Goal: Information Seeking & Learning: Find specific fact

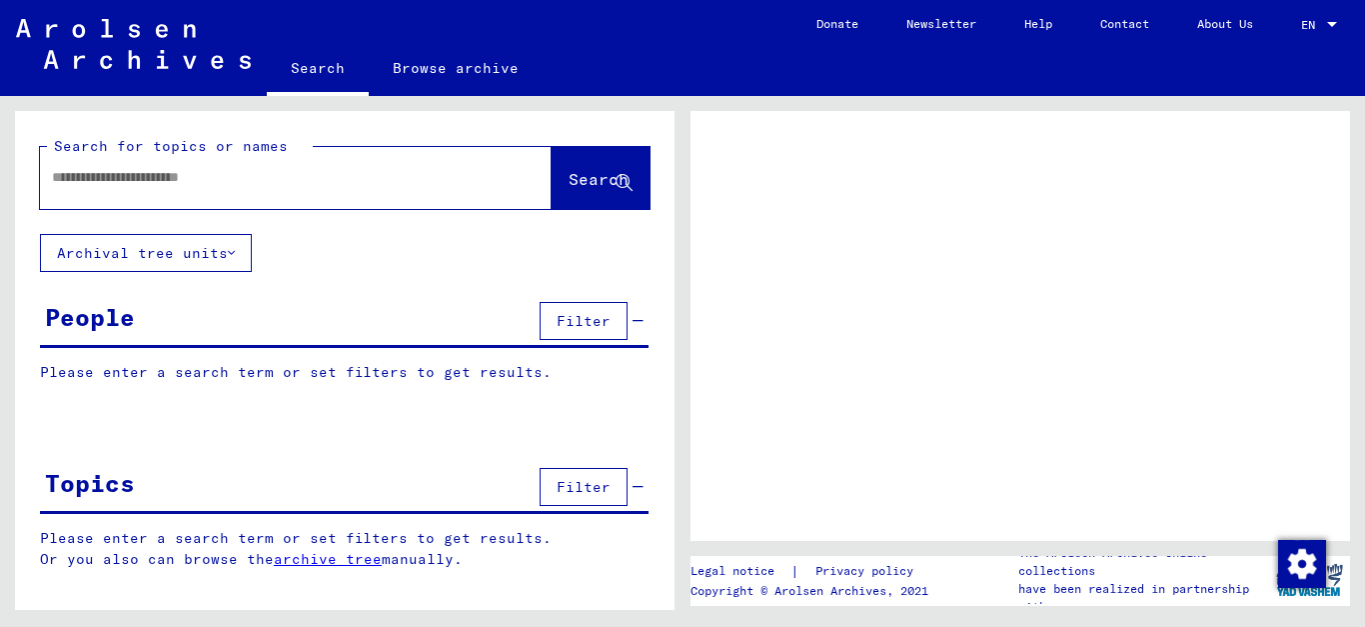
click at [316, 177] on input "text" at bounding box center [278, 177] width 452 height 21
type input "***"
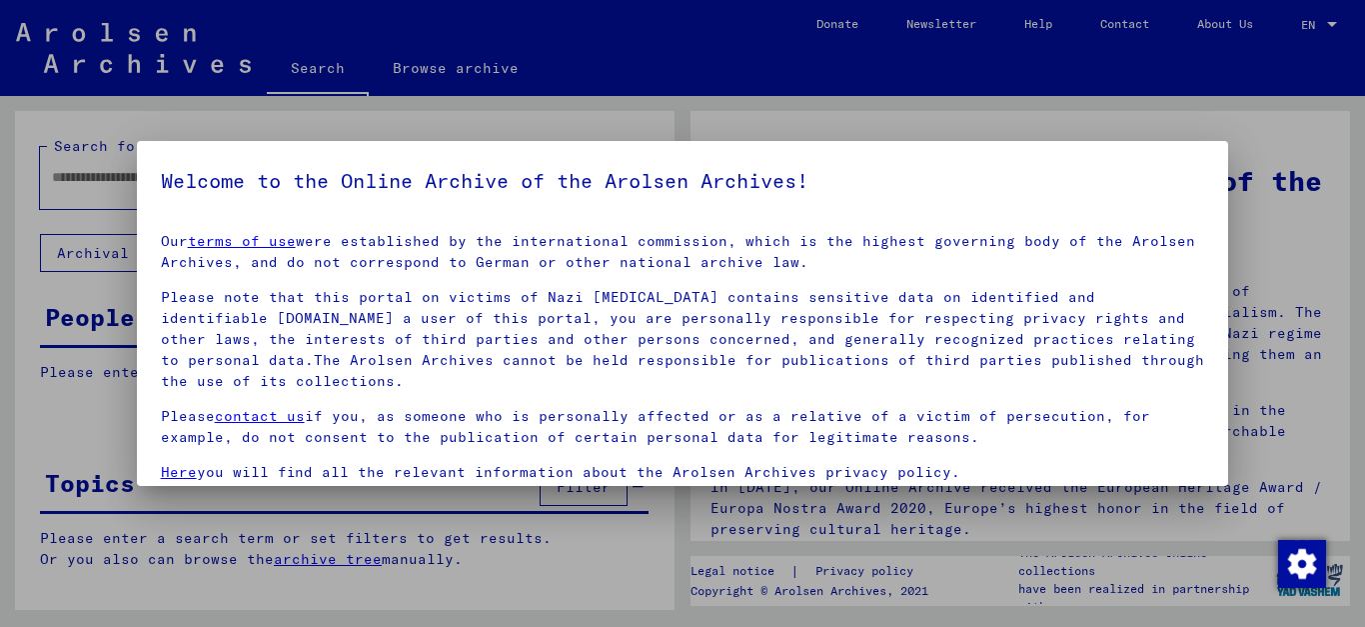
click at [360, 329] on p "Please note that this portal on victims of Nazi [MEDICAL_DATA] contains sensiti…" at bounding box center [683, 339] width 1045 height 105
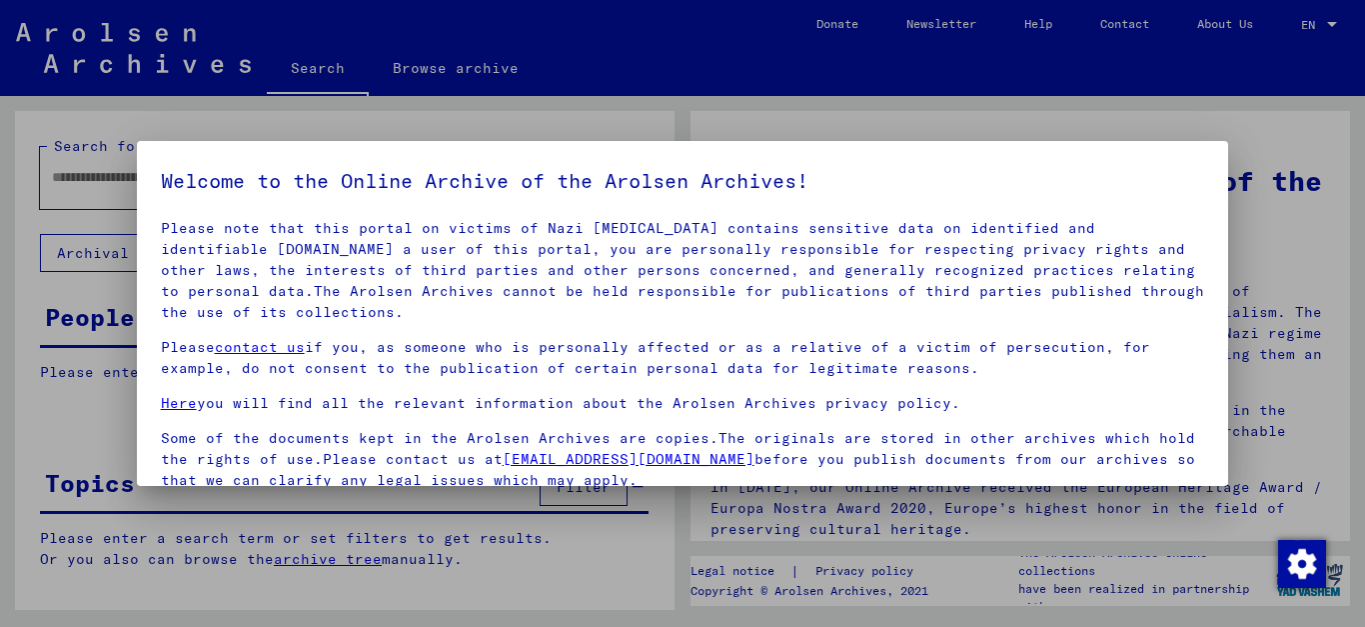
scroll to position [163, 0]
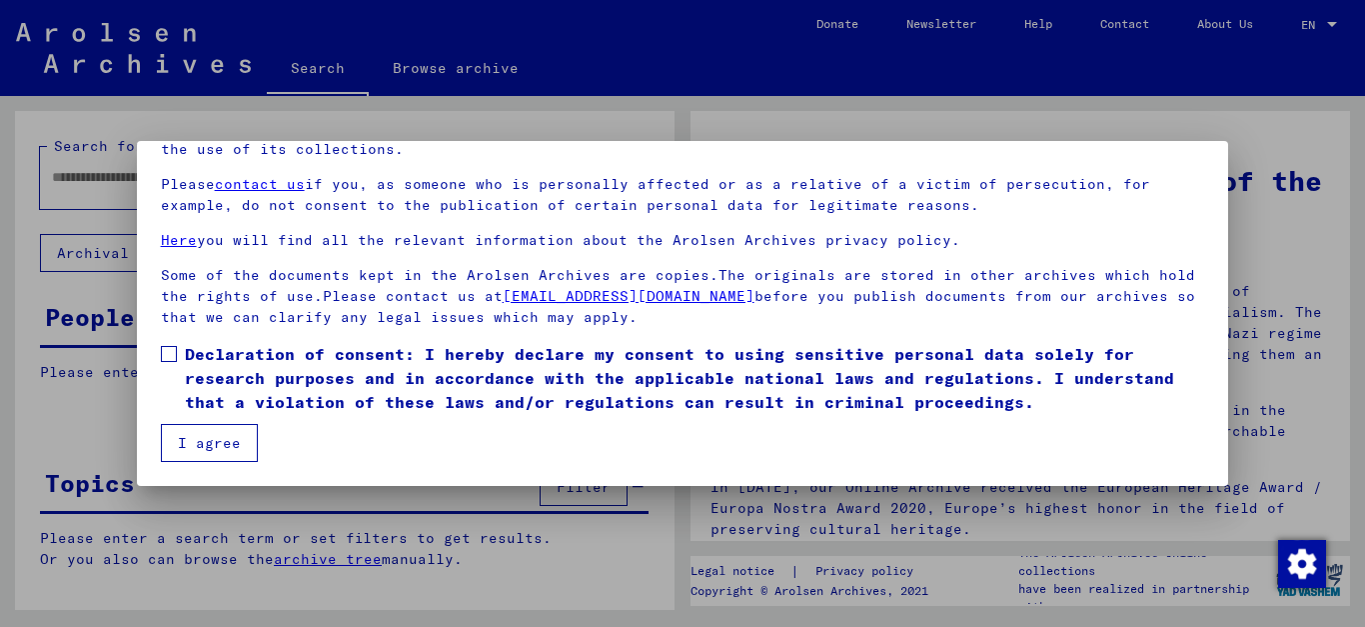
click at [535, 354] on span "Declaration of consent: I hereby declare my consent to using sensitive personal…" at bounding box center [695, 378] width 1021 height 72
click at [202, 436] on button "I agree" at bounding box center [209, 443] width 97 height 38
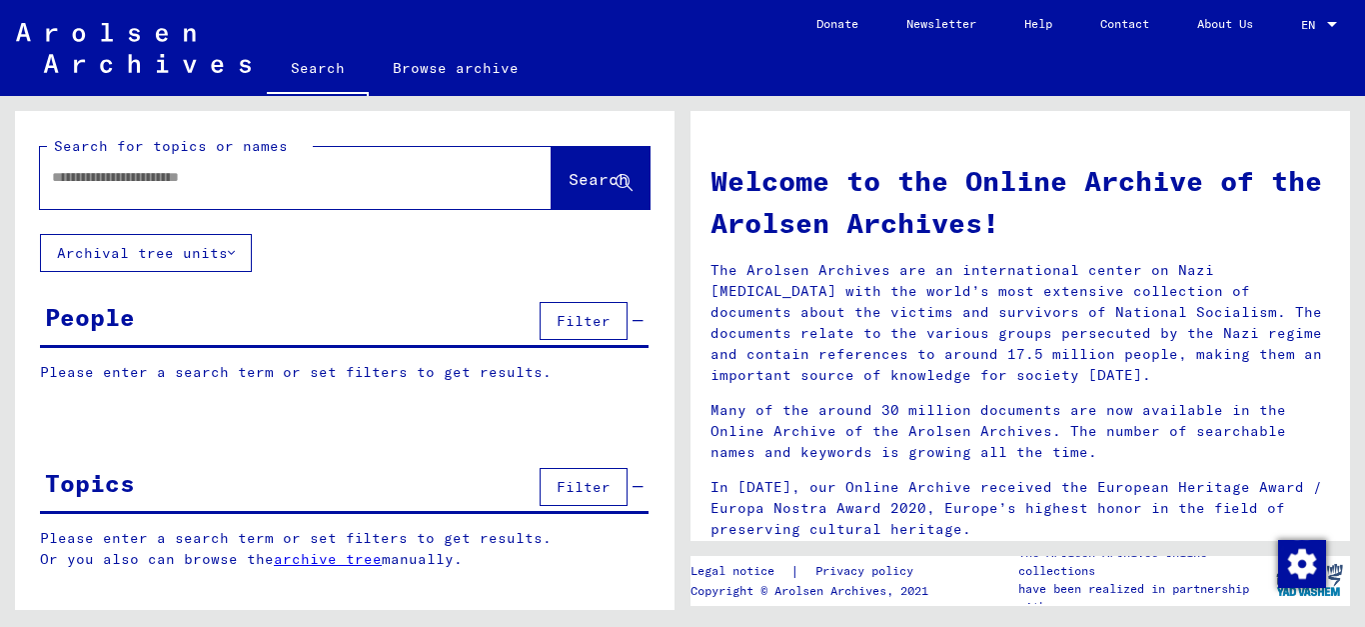
click at [108, 174] on input "text" at bounding box center [272, 177] width 440 height 21
type input "**********"
click at [584, 166] on button "Search" at bounding box center [601, 178] width 98 height 62
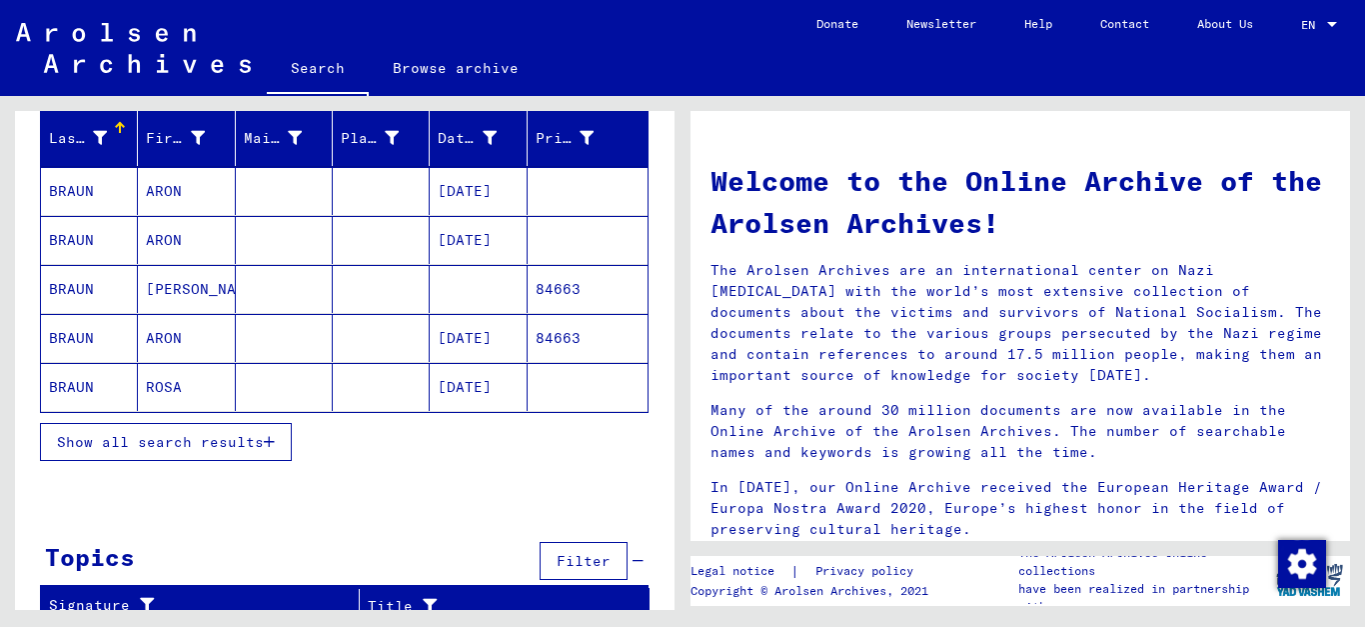
scroll to position [254, 0]
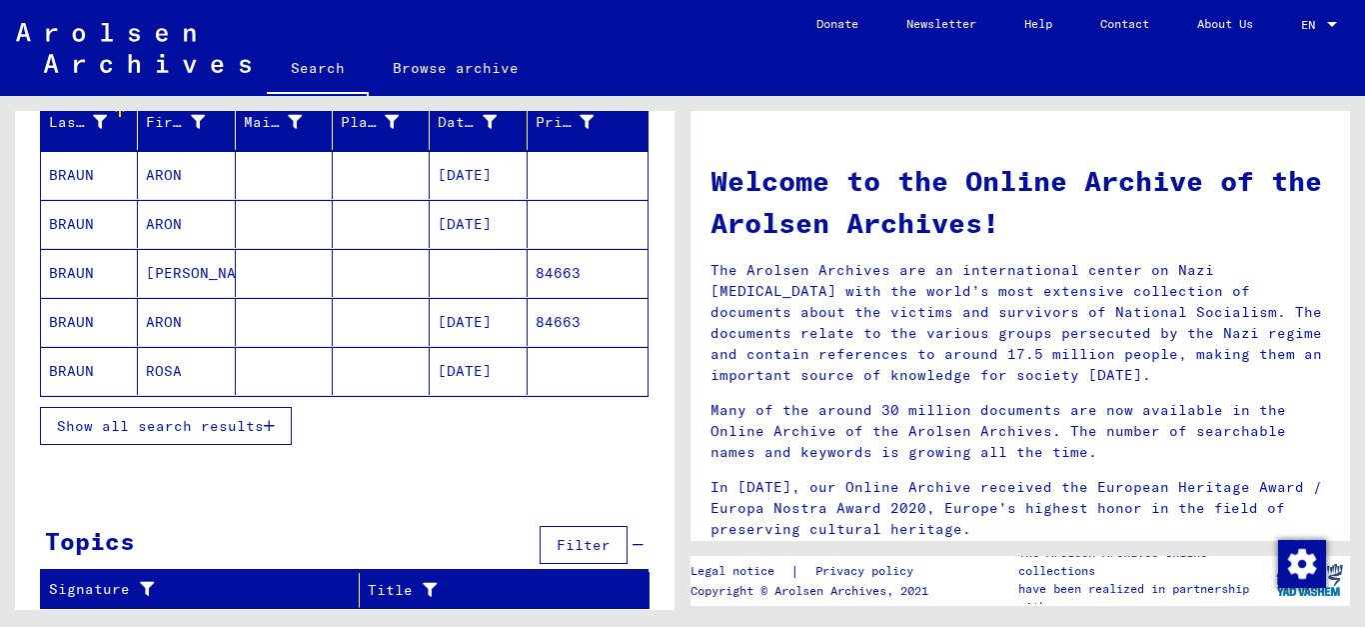
click at [240, 419] on span "Show all search results" at bounding box center [160, 426] width 207 height 18
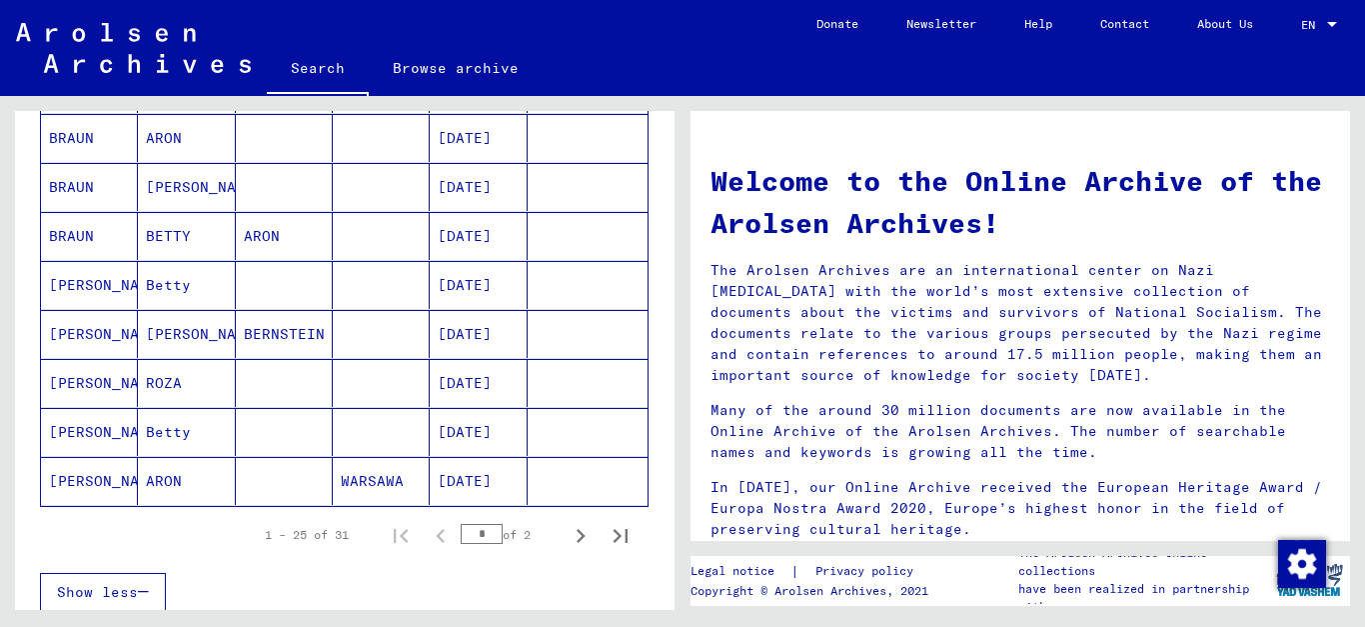
scroll to position [1273, 0]
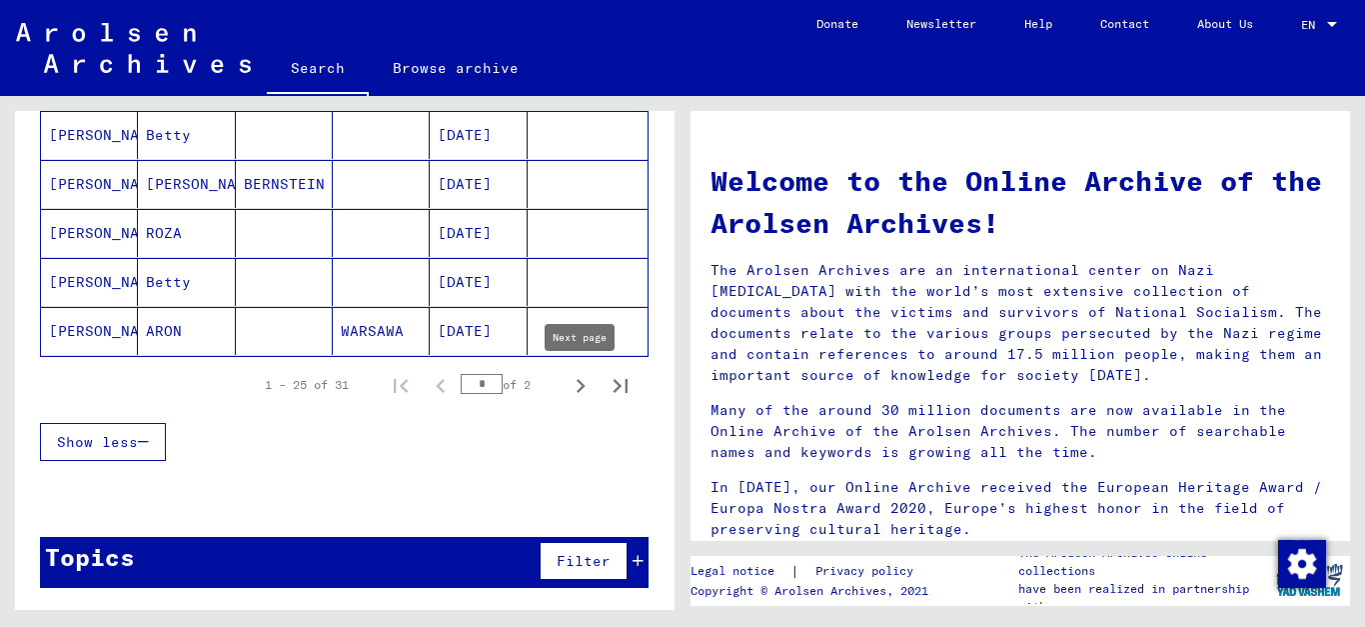
click at [579, 386] on icon "Next page" at bounding box center [581, 386] width 28 height 28
type input "*"
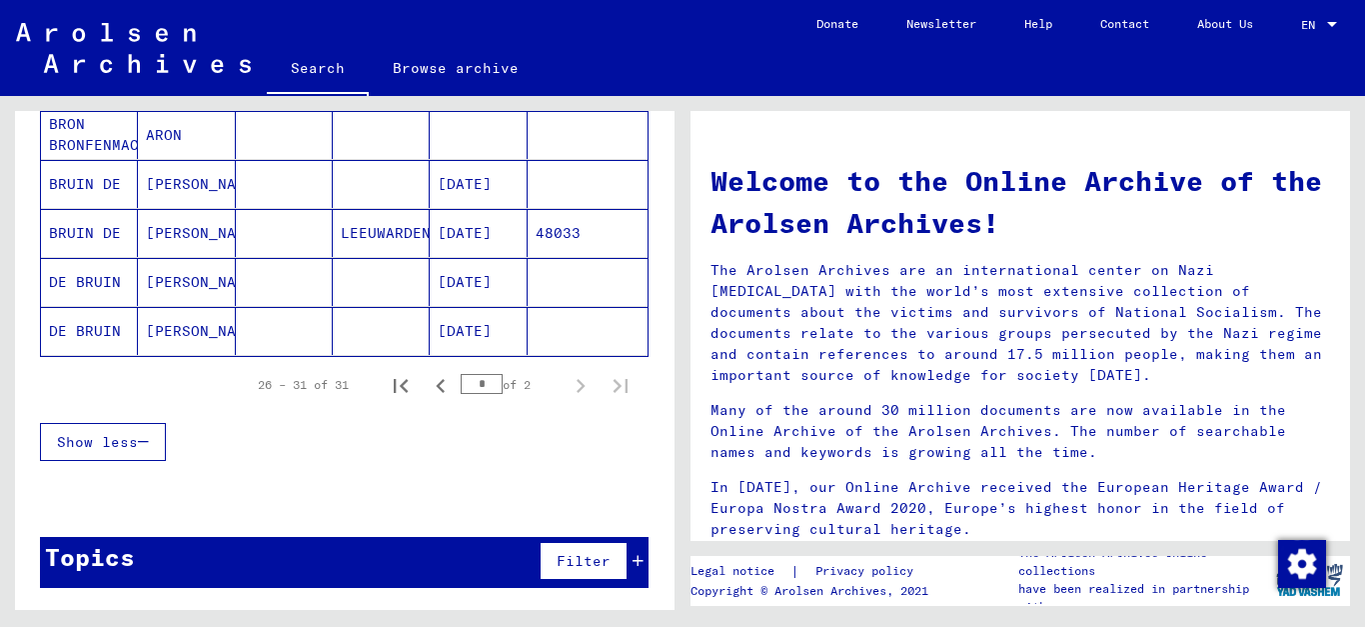
scroll to position [343, 0]
click at [107, 230] on mat-cell "BRUIN DE" at bounding box center [89, 233] width 97 height 48
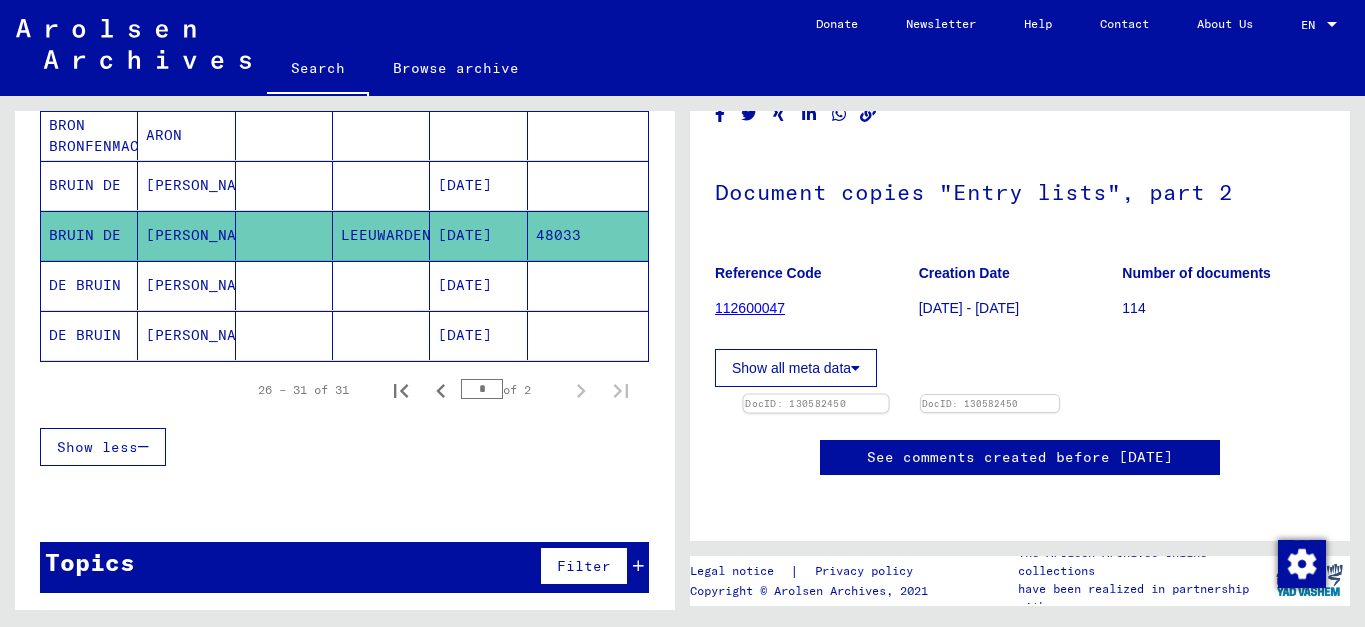
scroll to position [216, 0]
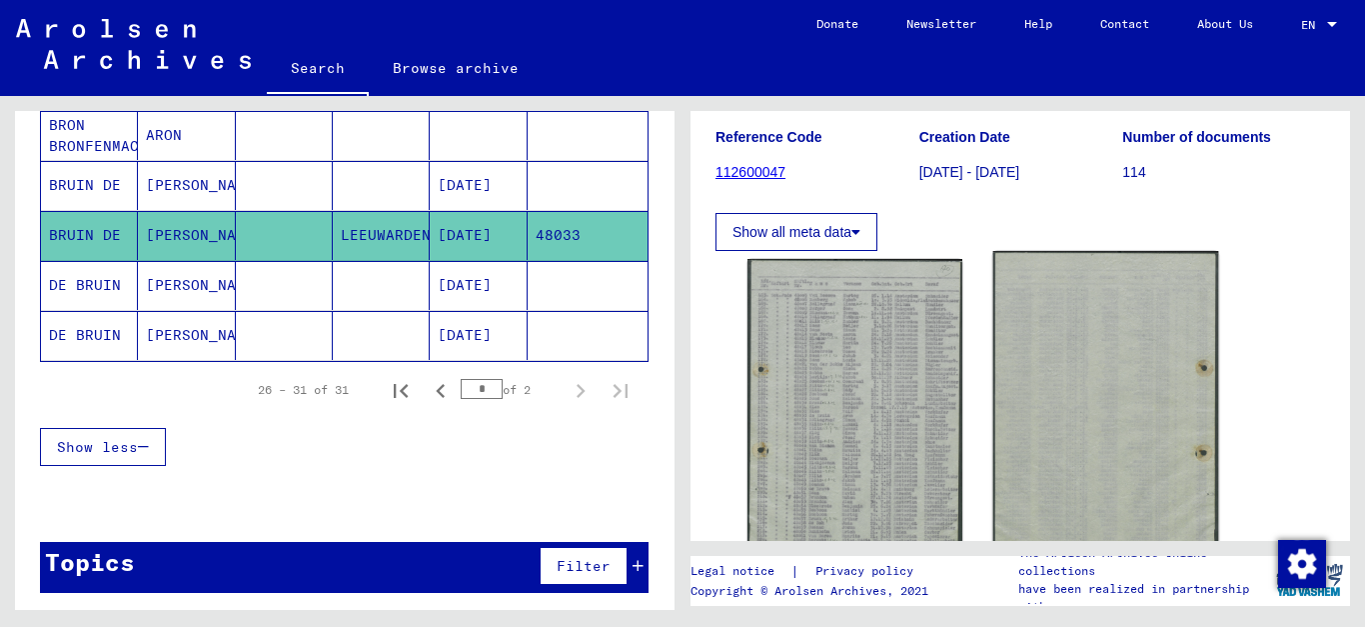
click at [1071, 372] on img at bounding box center [1107, 409] width 226 height 317
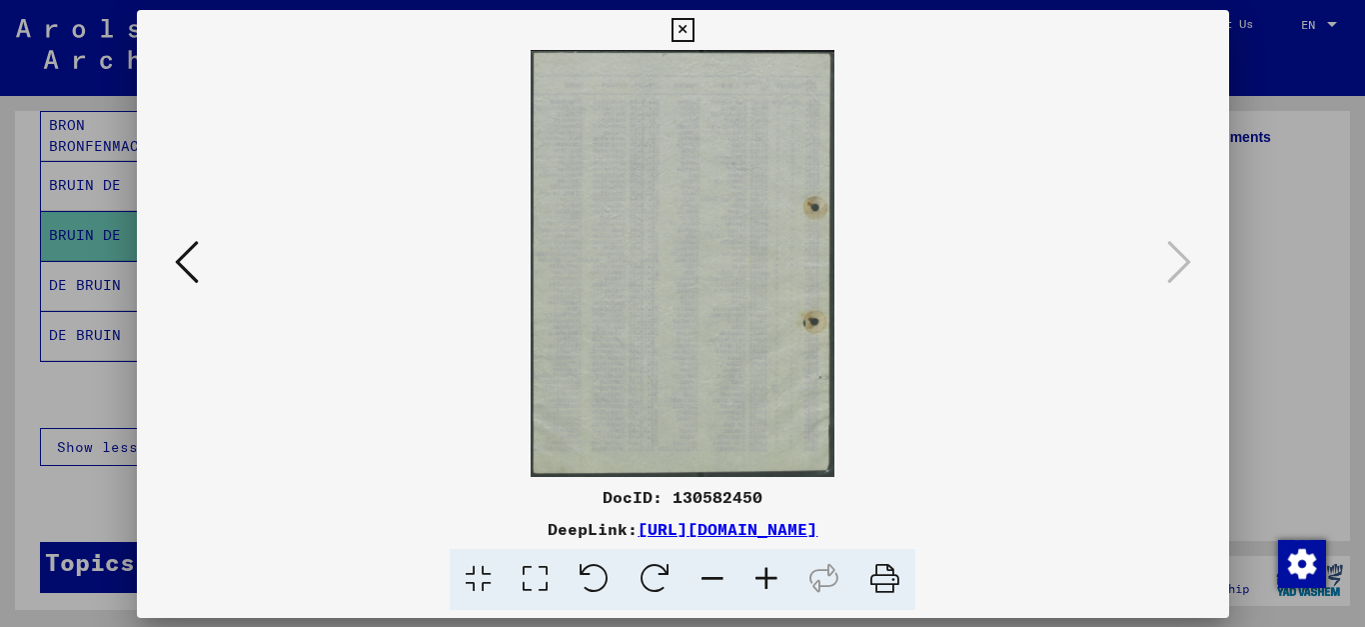
click at [1071, 372] on div "DocID: 130582450 DeepLink: [URL][DOMAIN_NAME]" at bounding box center [683, 314] width 1093 height 608
click at [758, 522] on link "[URL][DOMAIN_NAME]" at bounding box center [728, 529] width 180 height 20
click at [178, 271] on icon at bounding box center [187, 262] width 24 height 48
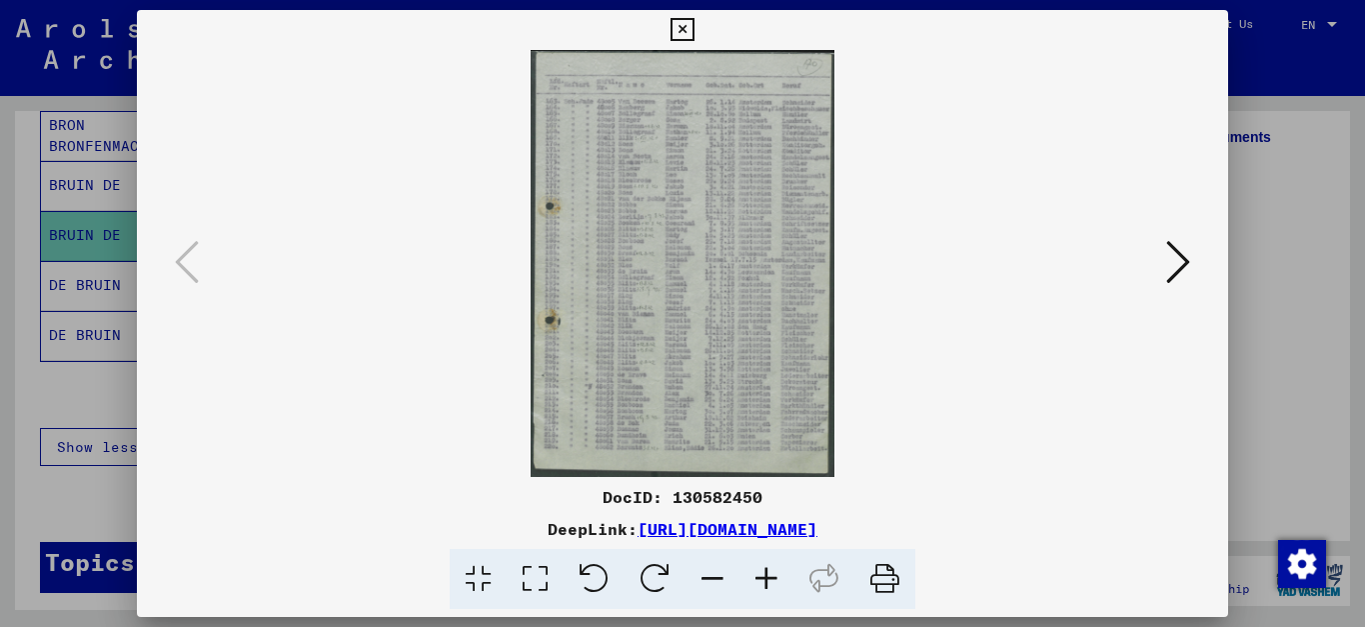
click at [694, 24] on icon at bounding box center [682, 30] width 23 height 24
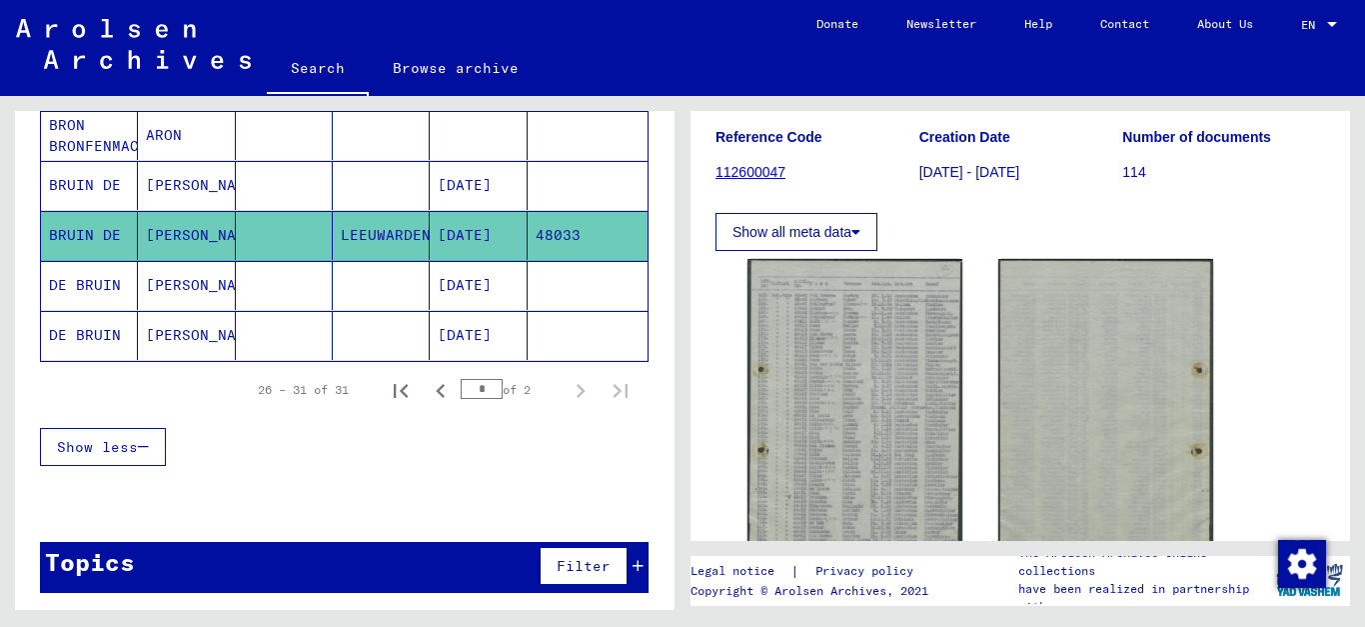
click at [314, 451] on div "Show less" at bounding box center [344, 447] width 609 height 58
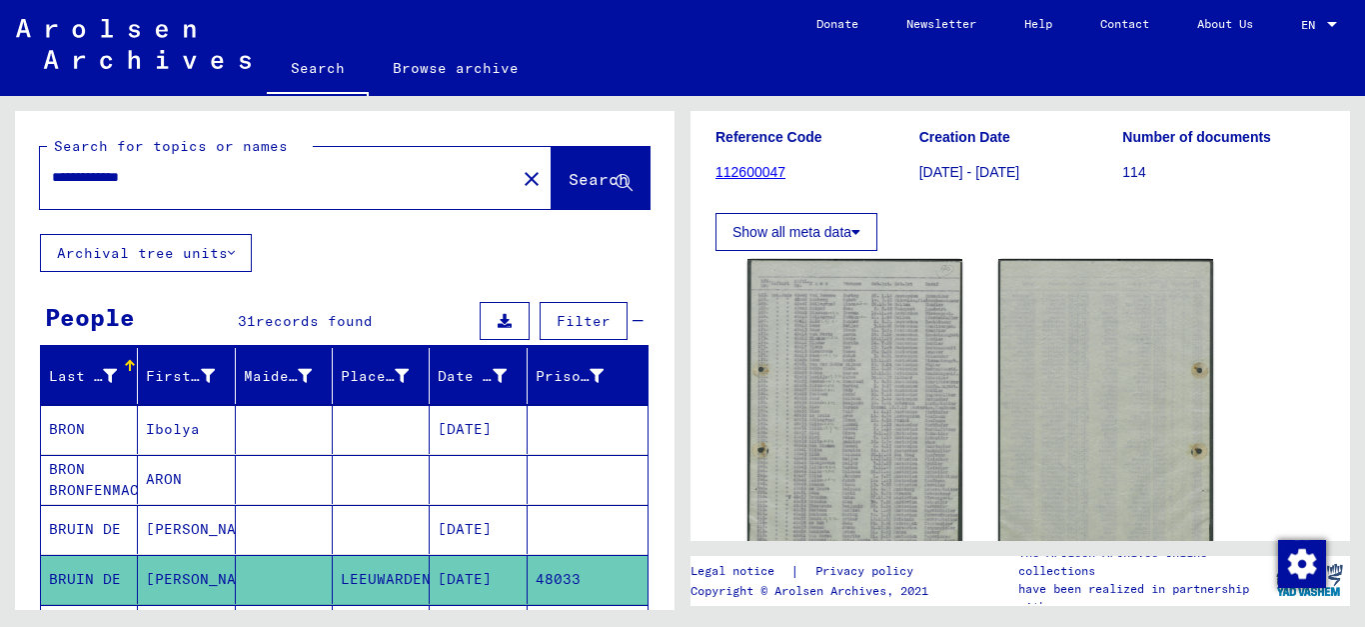
click at [191, 173] on input "**********" at bounding box center [278, 177] width 452 height 21
drag, startPoint x: 224, startPoint y: 178, endPoint x: 146, endPoint y: 186, distance: 78.4
click at [144, 186] on input "**********" at bounding box center [278, 177] width 452 height 21
click at [179, 186] on input "**********" at bounding box center [278, 177] width 452 height 21
click at [160, 182] on input "**********" at bounding box center [278, 177] width 452 height 21
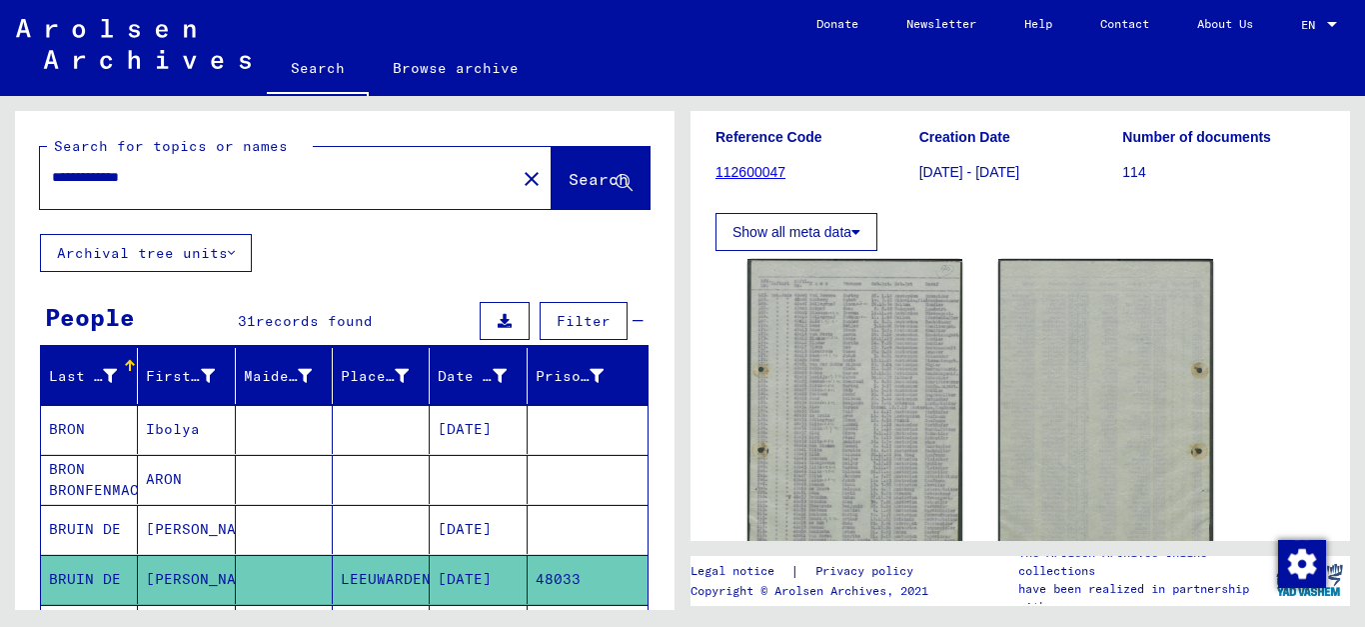
drag, startPoint x: 61, startPoint y: 182, endPoint x: 189, endPoint y: 182, distance: 127.9
click at [189, 182] on input "**********" at bounding box center [278, 177] width 452 height 21
click at [520, 181] on mat-icon "close" at bounding box center [532, 179] width 24 height 24
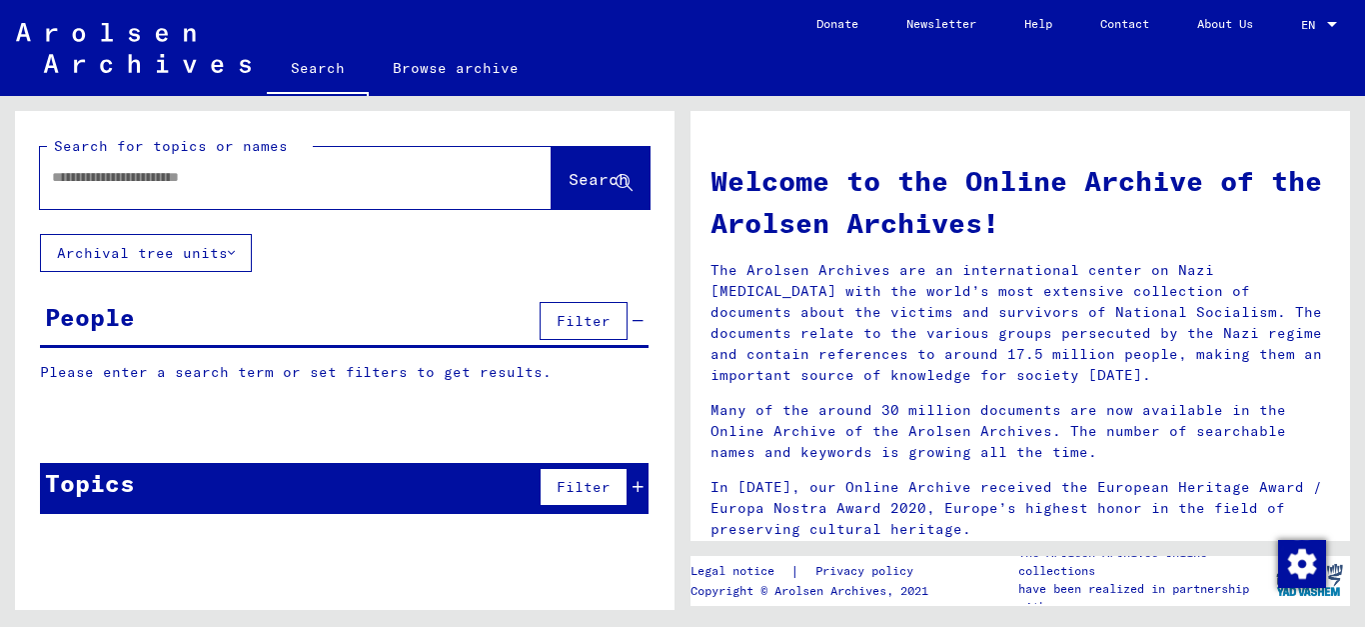
click at [439, 181] on input "text" at bounding box center [272, 177] width 440 height 21
click at [185, 181] on input "text" at bounding box center [272, 177] width 440 height 21
type input "**********"
click at [569, 185] on span "Search" at bounding box center [599, 179] width 60 height 20
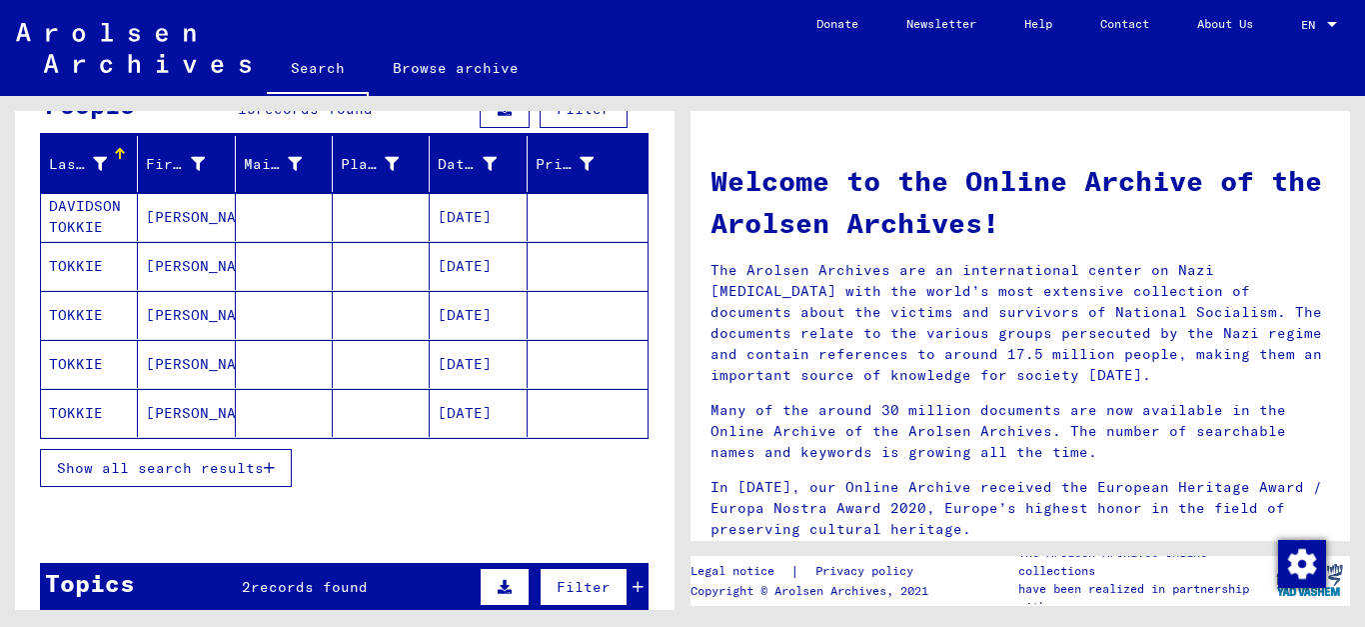
scroll to position [216, 0]
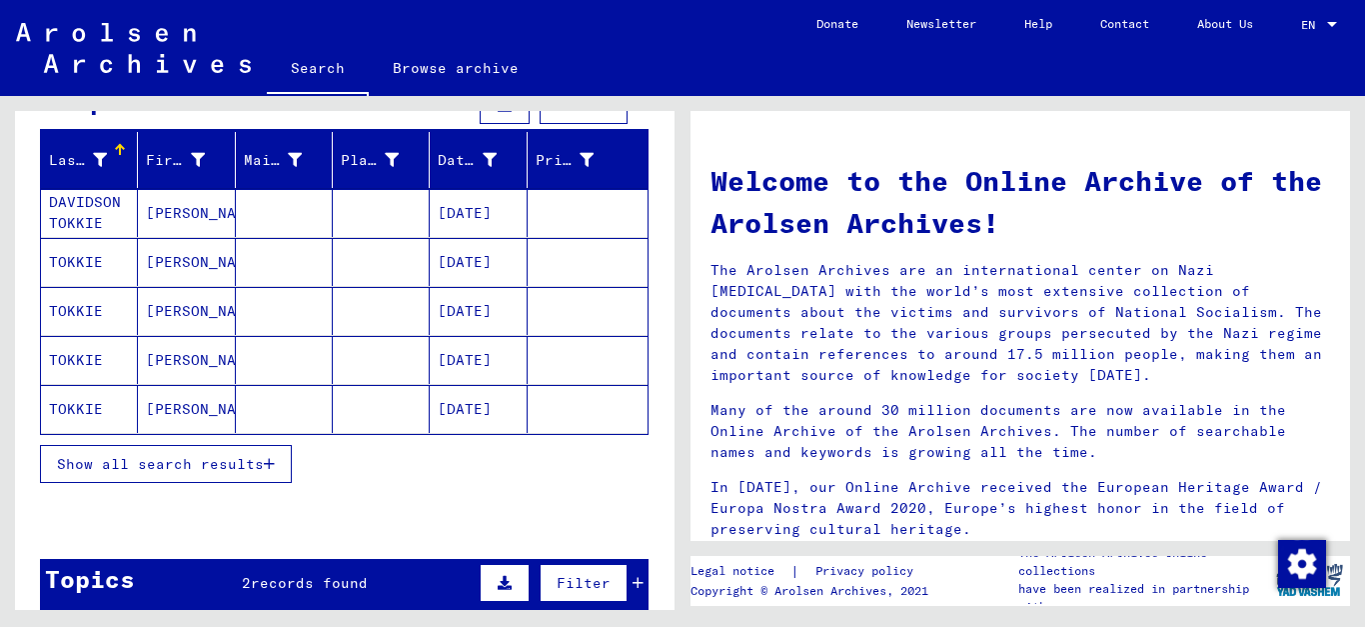
click at [242, 460] on span "Show all search results" at bounding box center [160, 464] width 207 height 18
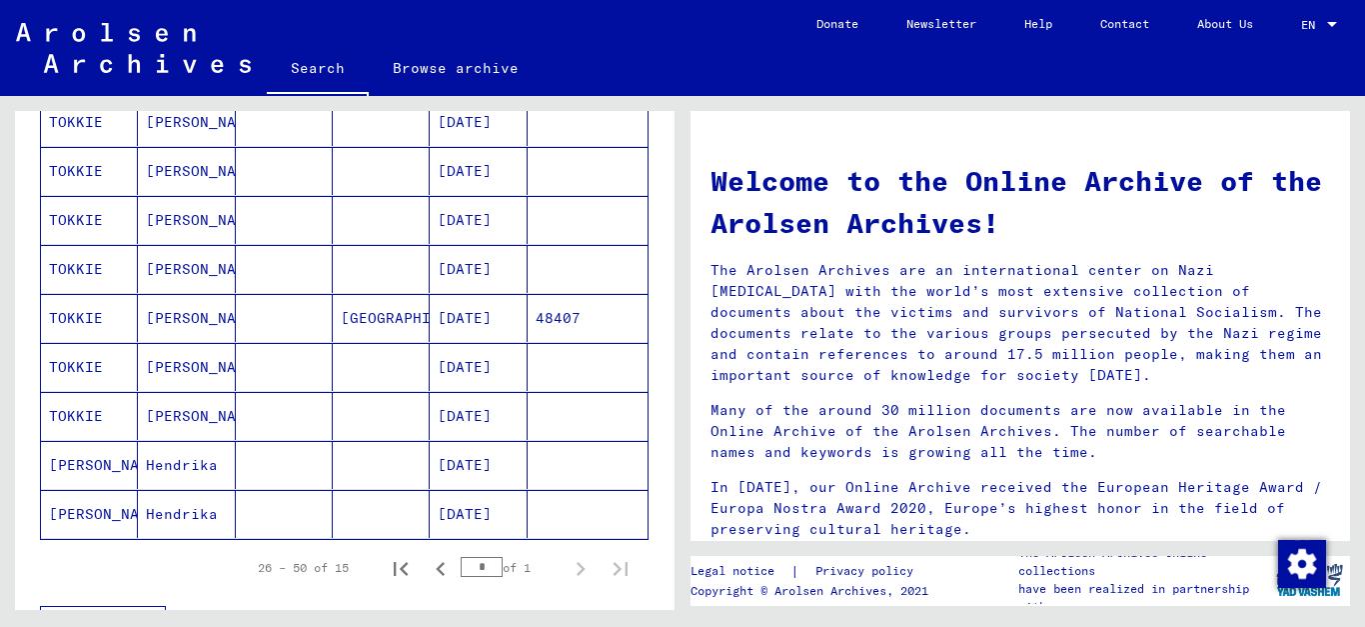
scroll to position [648, 0]
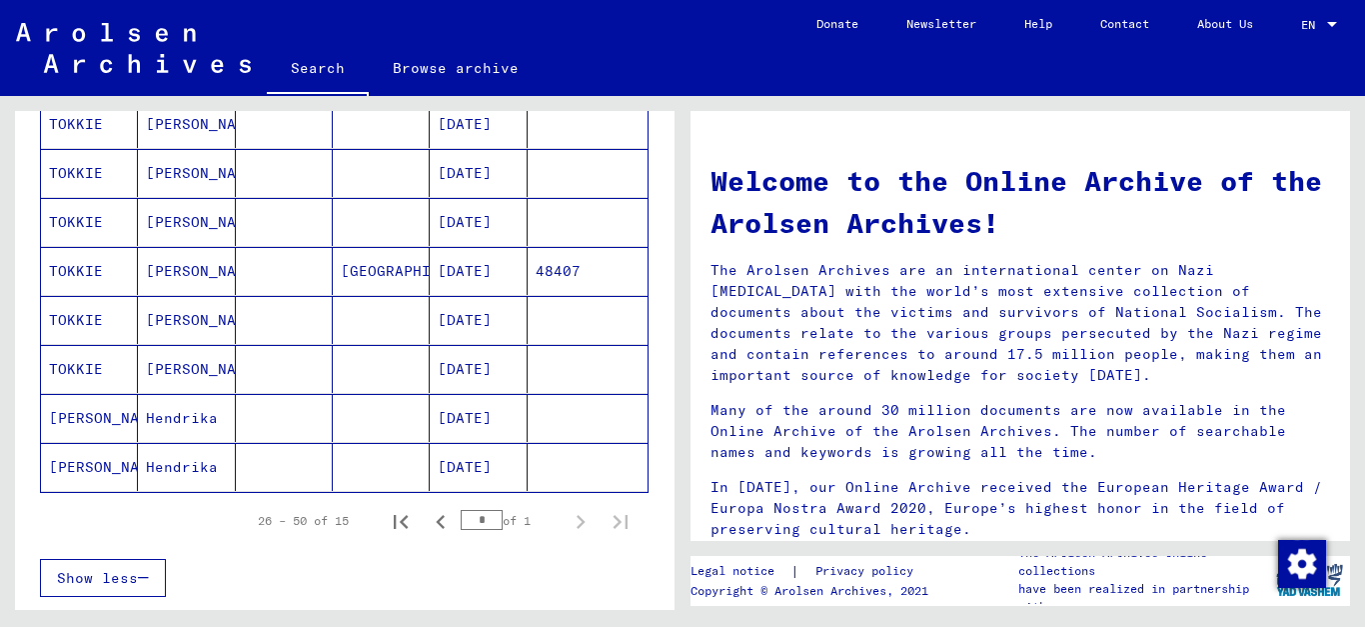
click at [178, 360] on mat-cell "[PERSON_NAME]" at bounding box center [186, 369] width 97 height 48
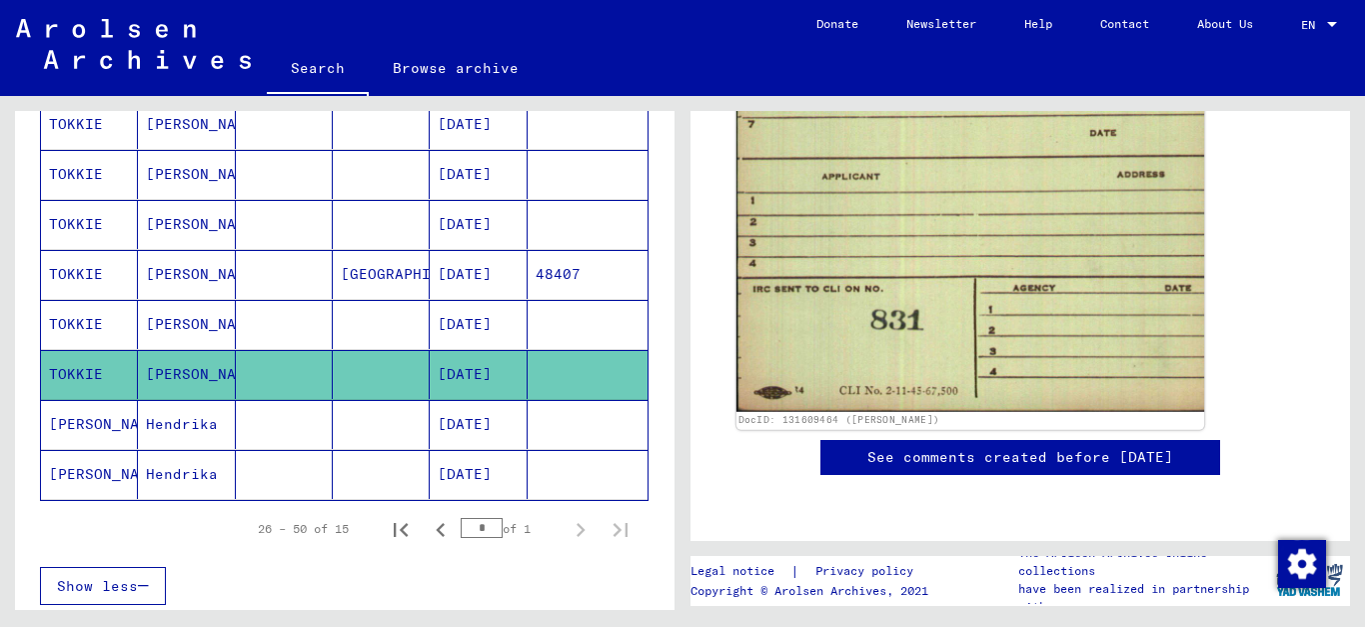
scroll to position [1619, 0]
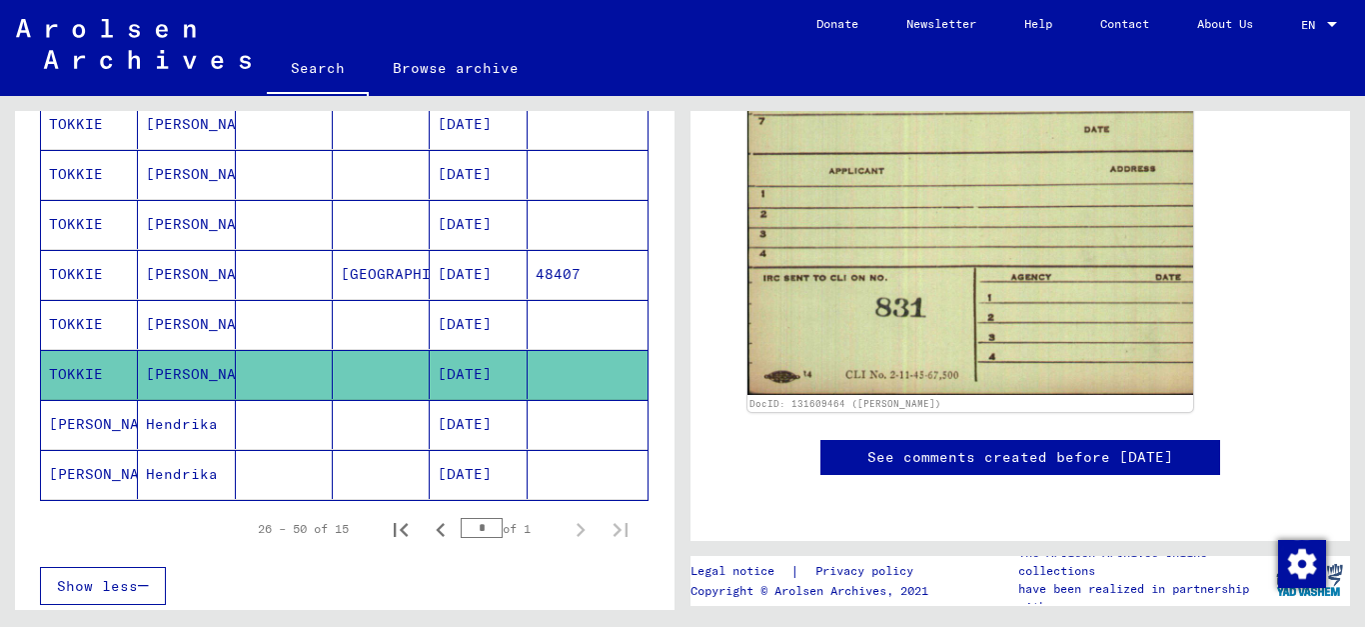
click at [492, 225] on mat-cell "[DATE]" at bounding box center [478, 224] width 97 height 49
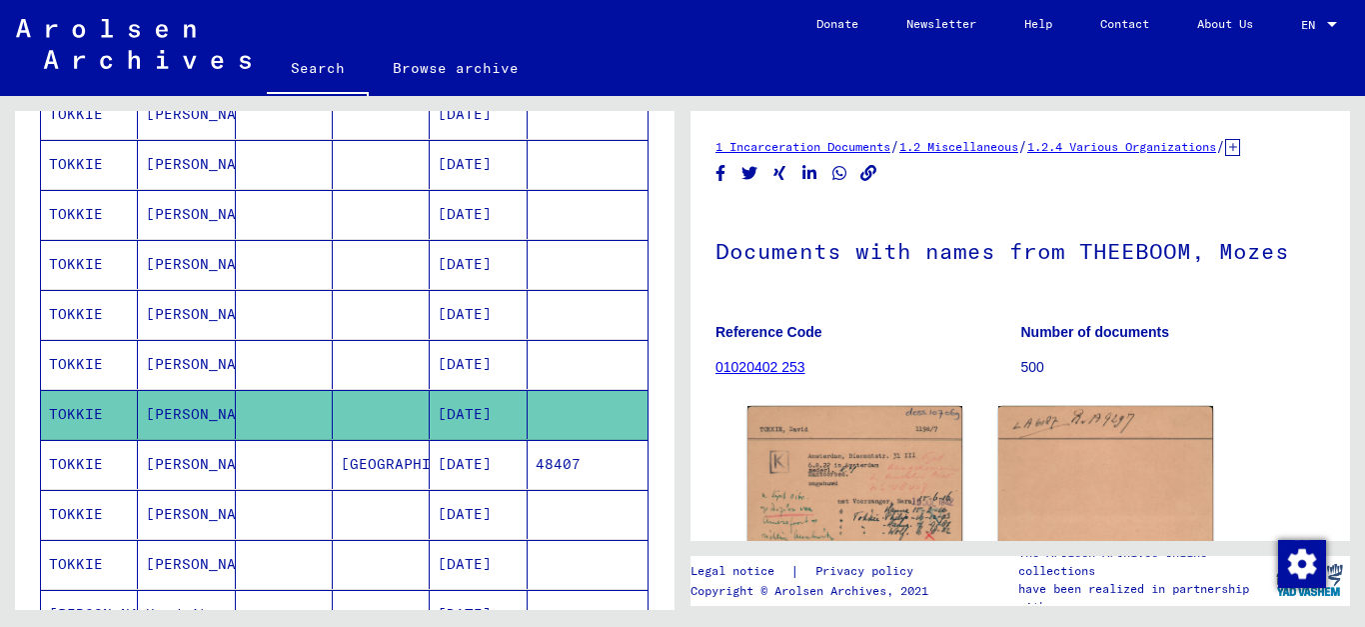
scroll to position [439, 0]
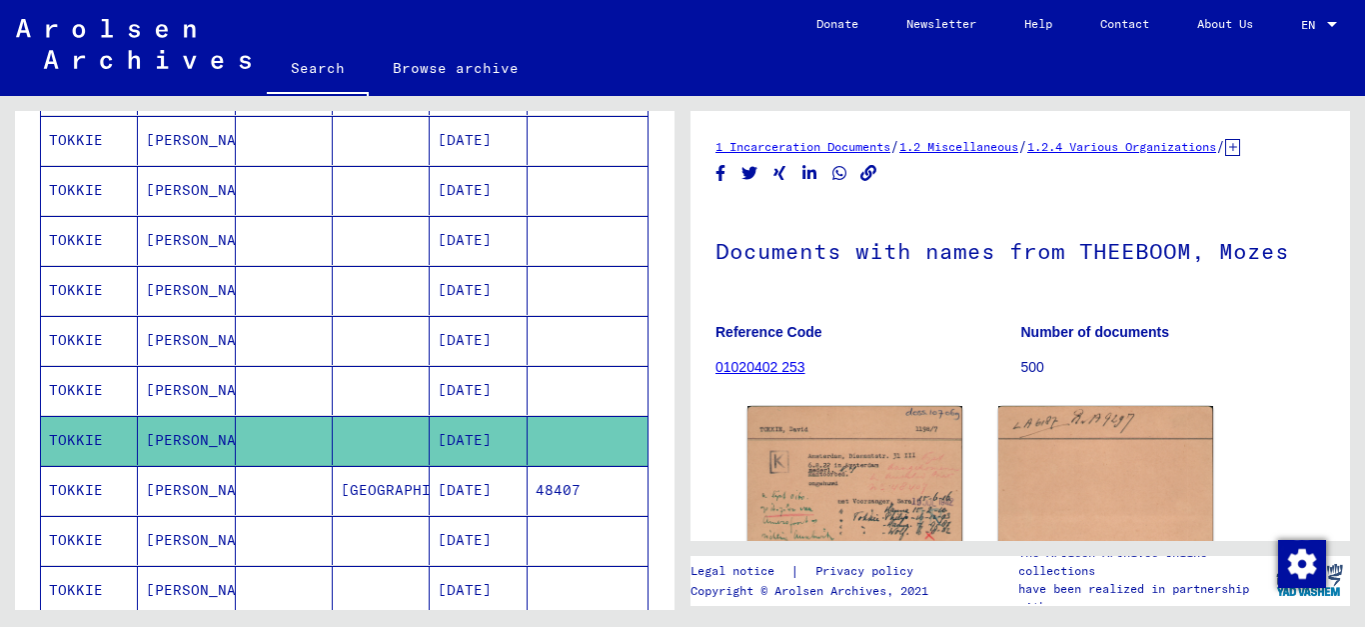
click at [470, 187] on mat-cell "[DATE]" at bounding box center [478, 190] width 97 height 49
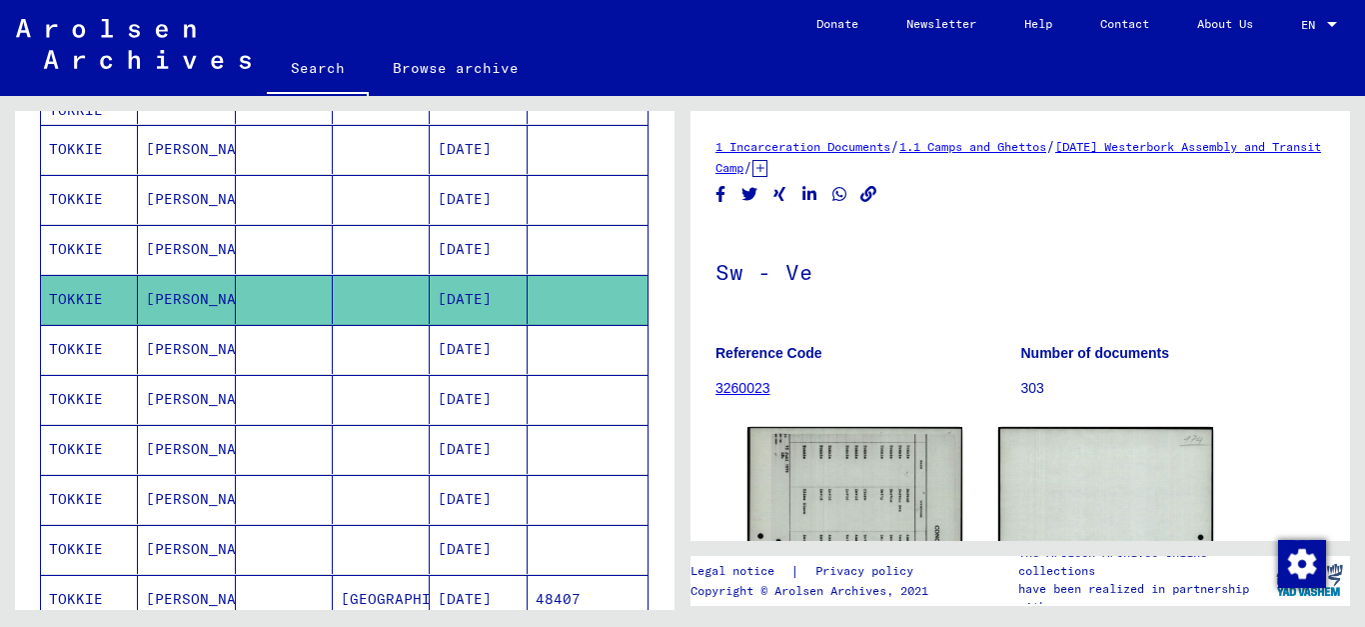
scroll to position [331, 0]
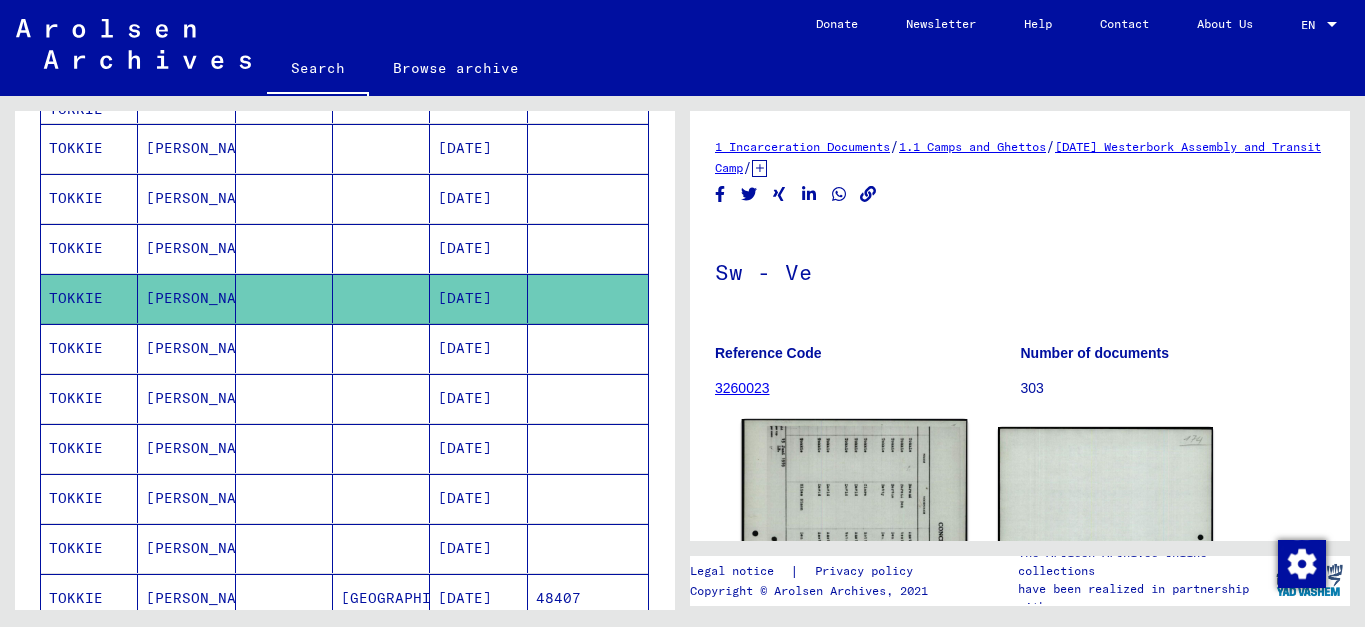
click at [851, 474] on img at bounding box center [856, 577] width 226 height 317
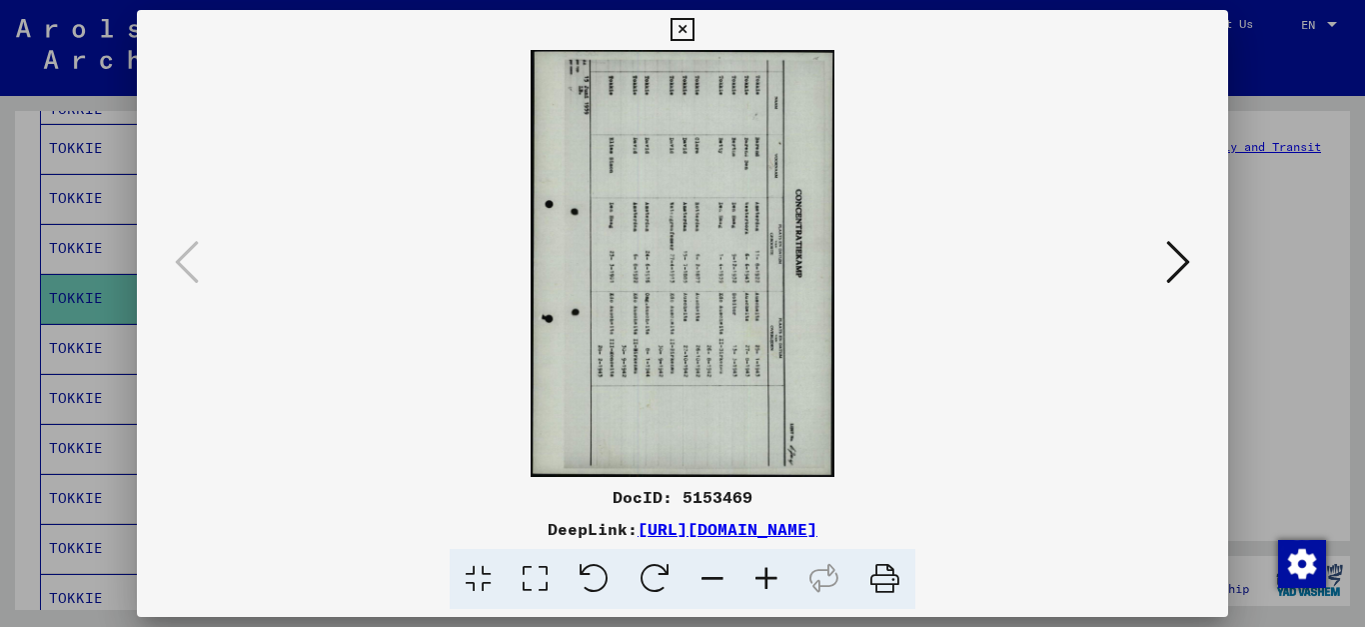
click at [694, 22] on icon at bounding box center [682, 30] width 23 height 24
